Goal: Information Seeking & Learning: Learn about a topic

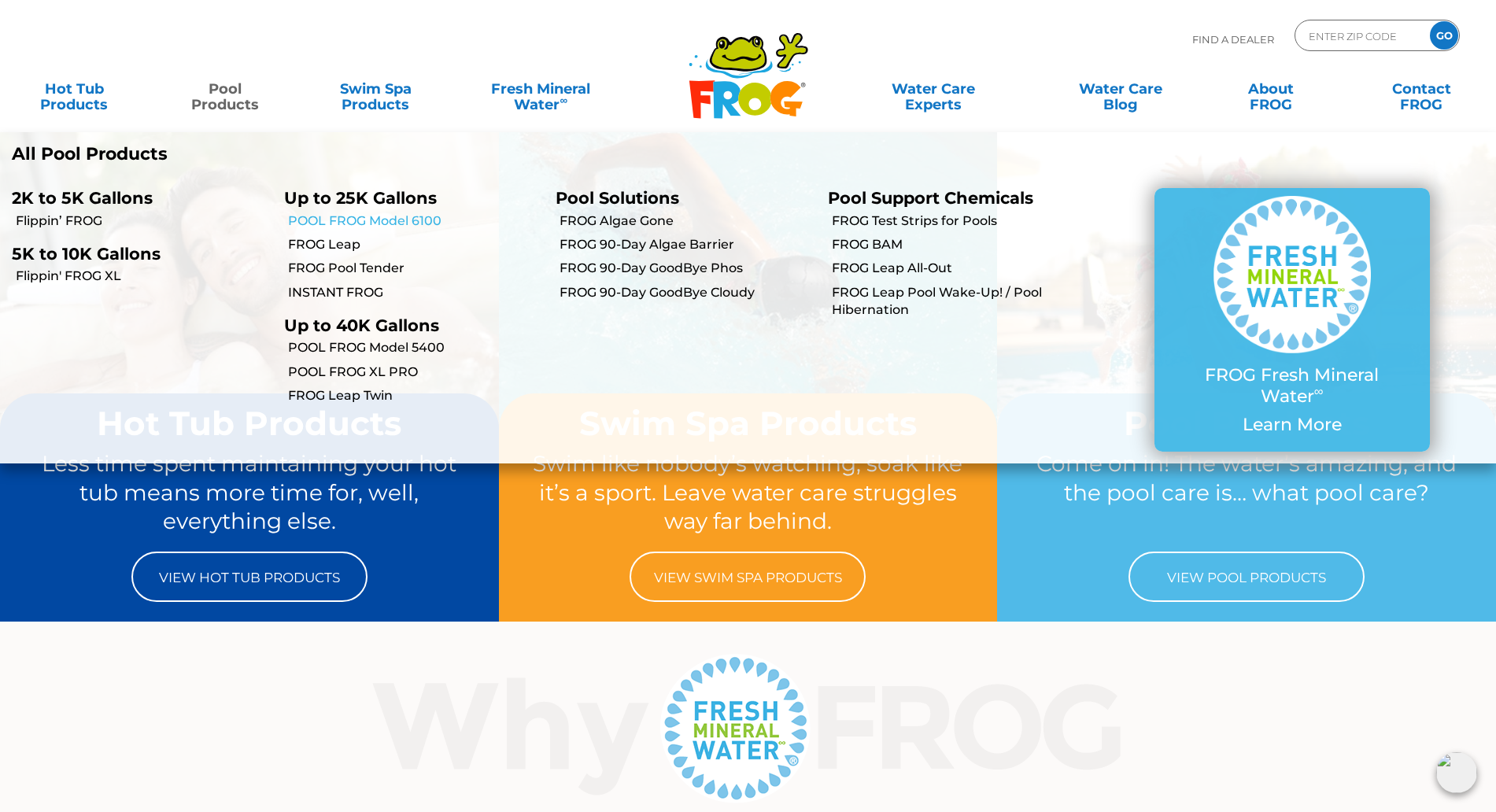
click at [388, 216] on link "POOL FROG Model 6100" at bounding box center [416, 221] width 256 height 18
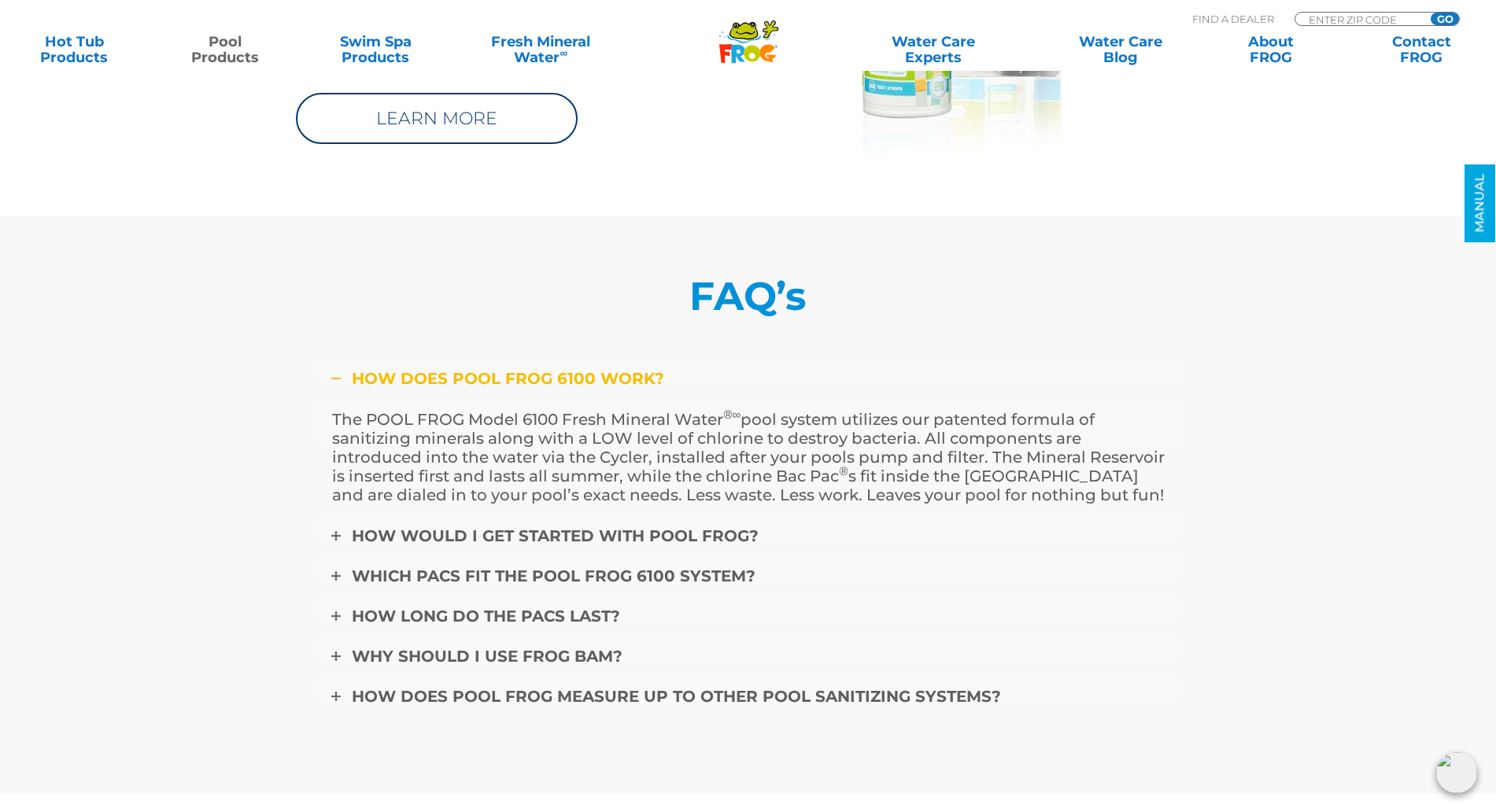
scroll to position [5510, 0]
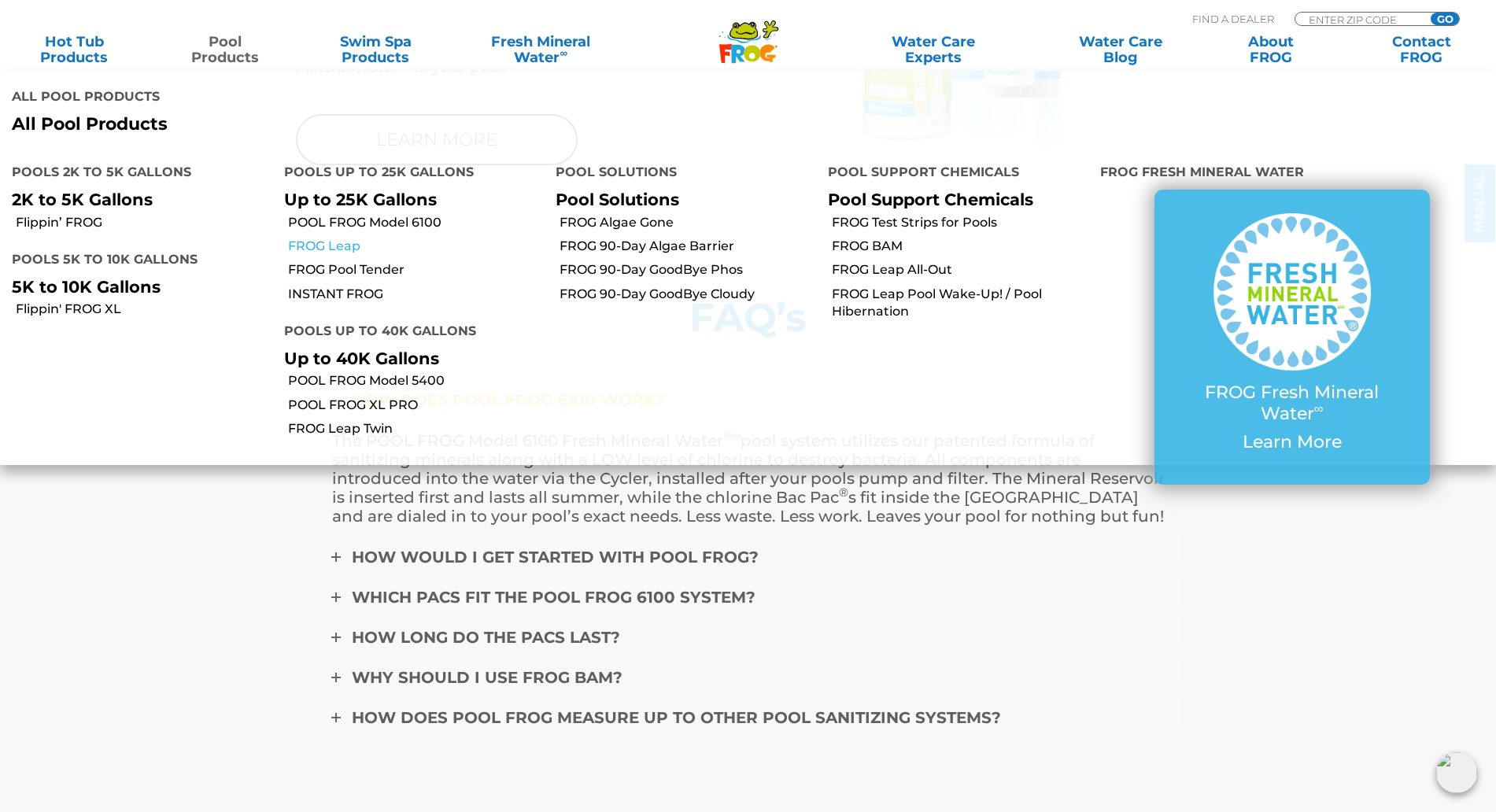
click at [323, 238] on link "FROG Leap" at bounding box center [416, 247] width 256 height 18
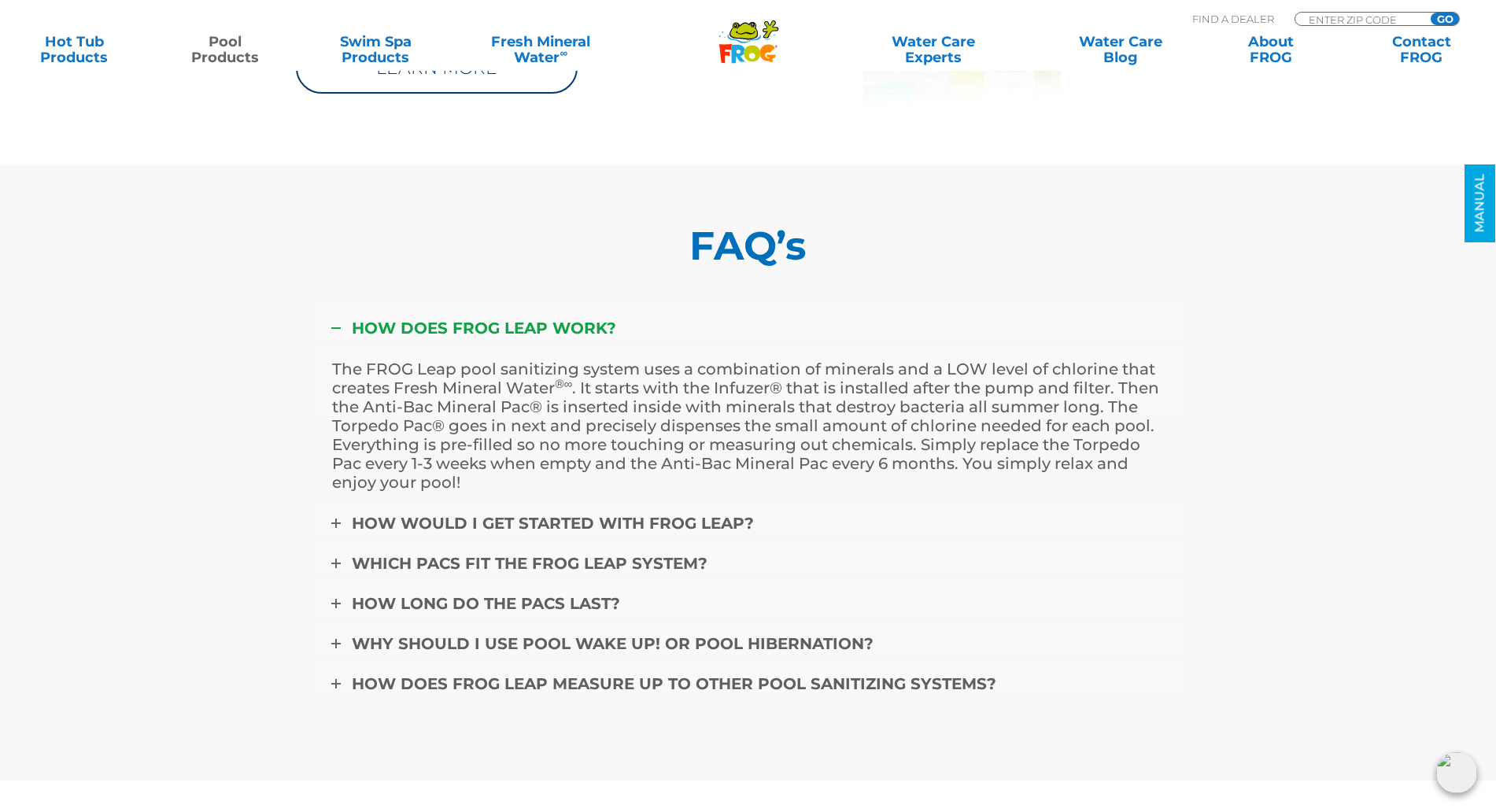
scroll to position [6592, 0]
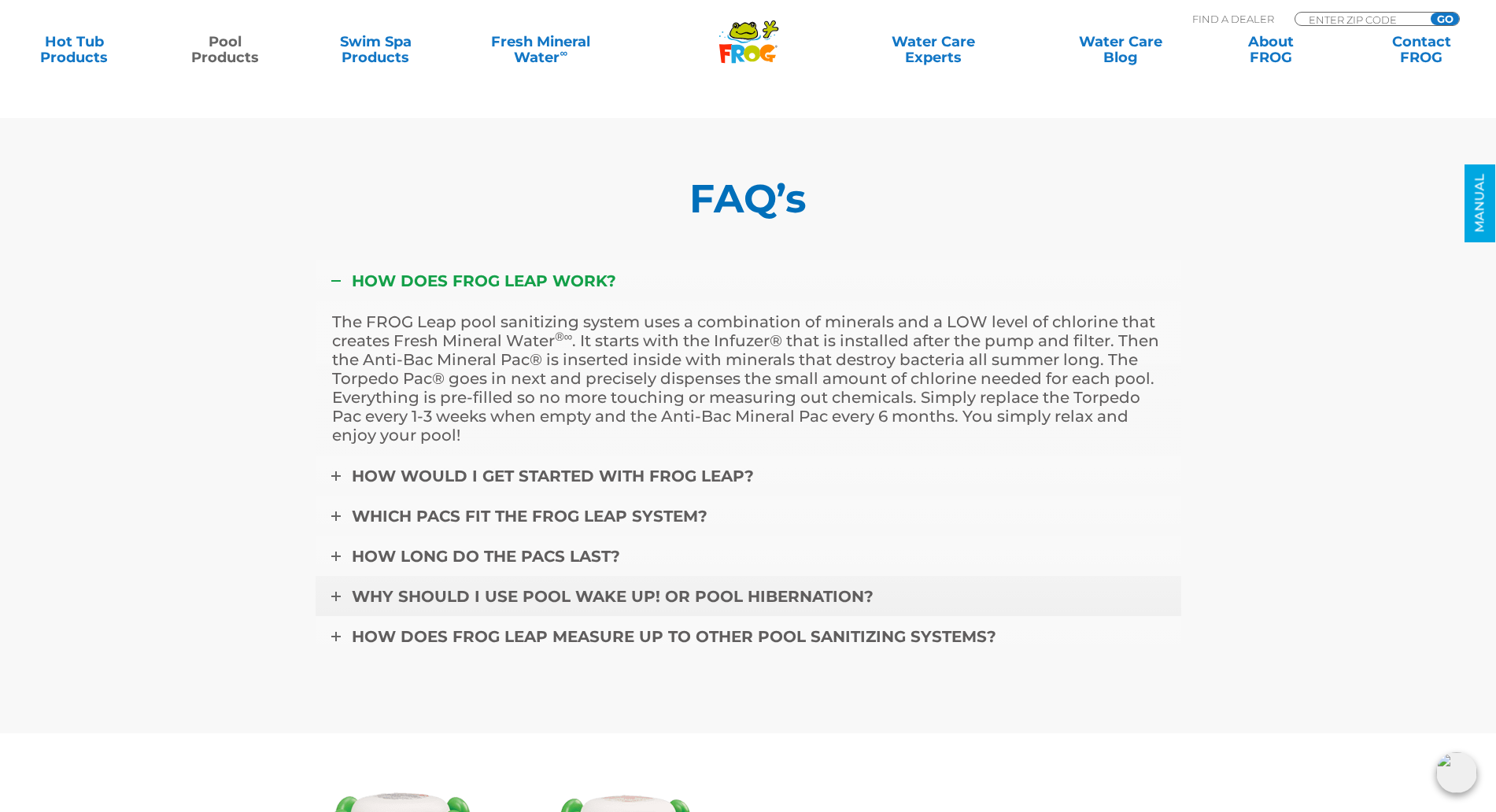
click at [805, 588] on span "Why should I use Pool Wake Up! or Pool Hibernation?" at bounding box center [612, 597] width 521 height 19
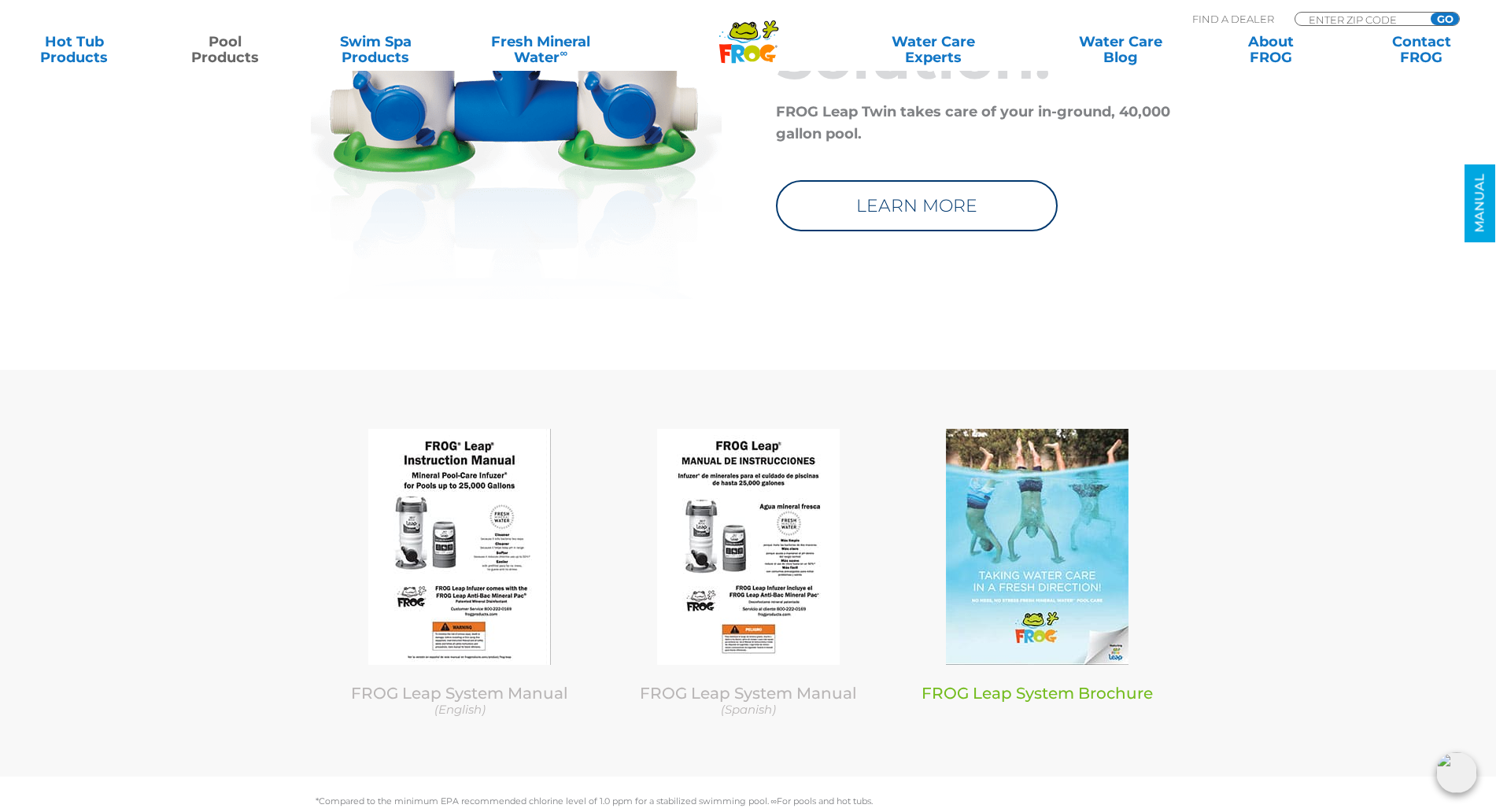
scroll to position [7477, 0]
click at [429, 523] on img at bounding box center [459, 546] width 182 height 236
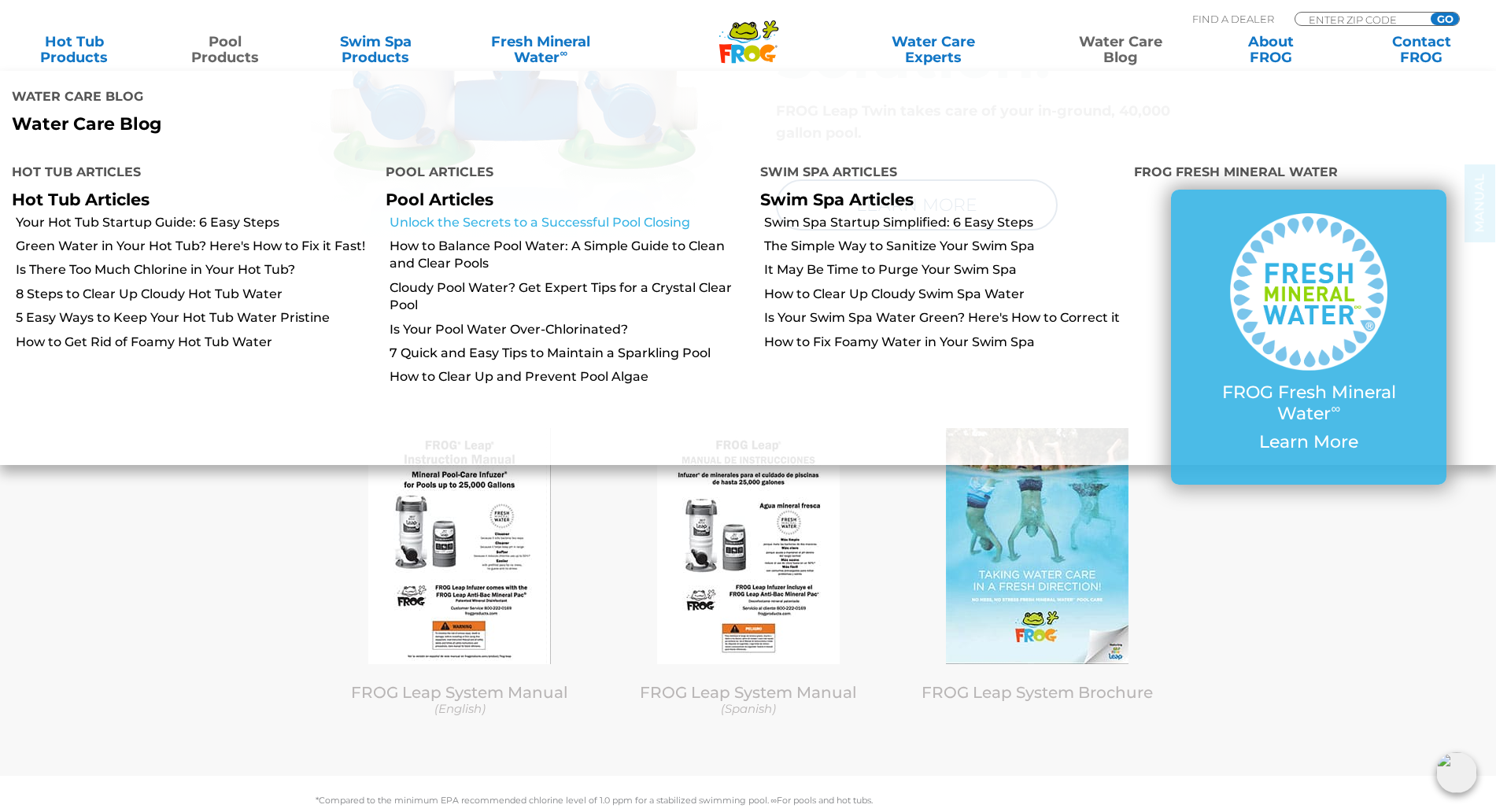
click at [572, 214] on link "Unlock the Secrets to a Successful Pool Closing" at bounding box center [568, 223] width 358 height 18
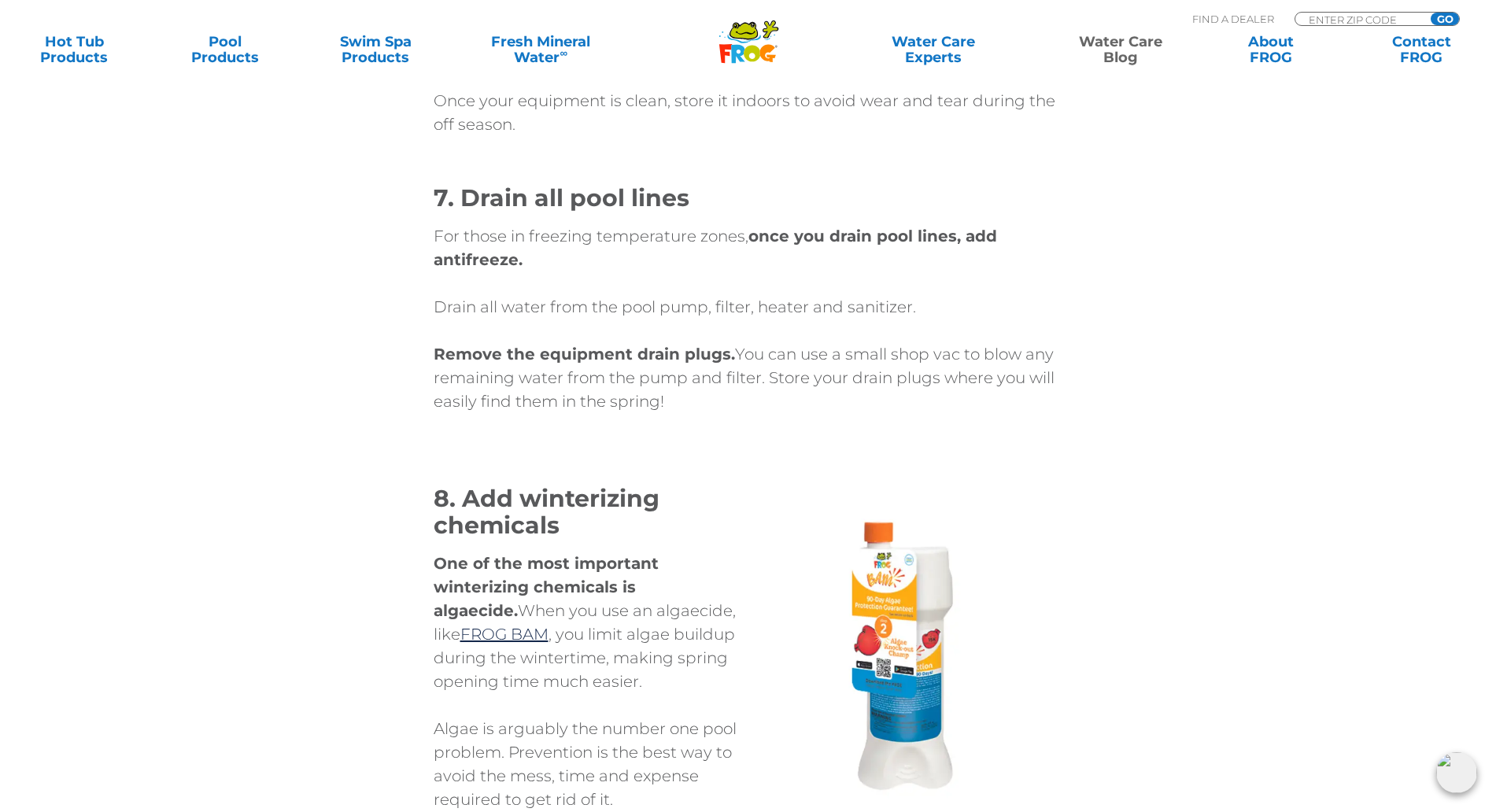
scroll to position [4329, 0]
